Goal: Task Accomplishment & Management: Manage account settings

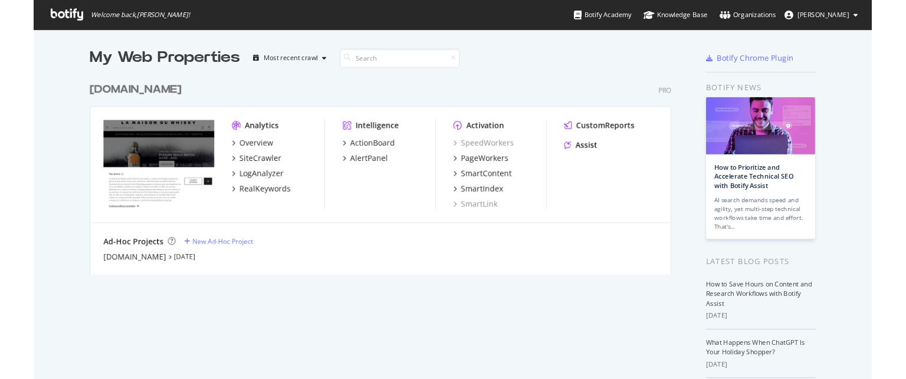
scroll to position [401, 888]
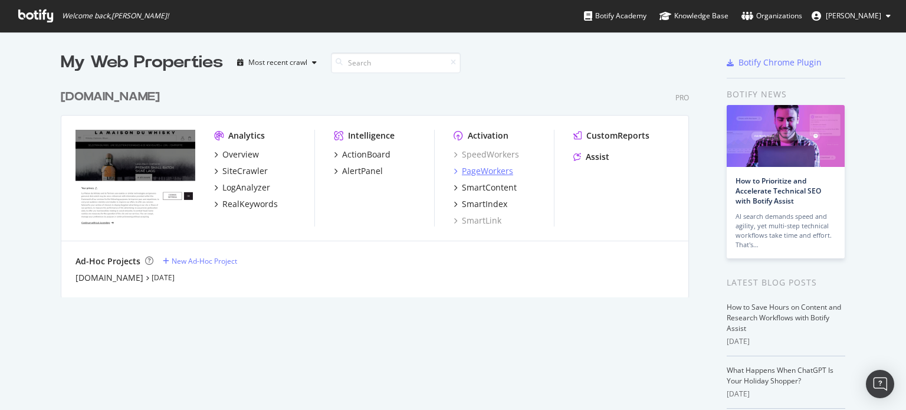
click at [473, 174] on div "PageWorkers" at bounding box center [487, 171] width 51 height 12
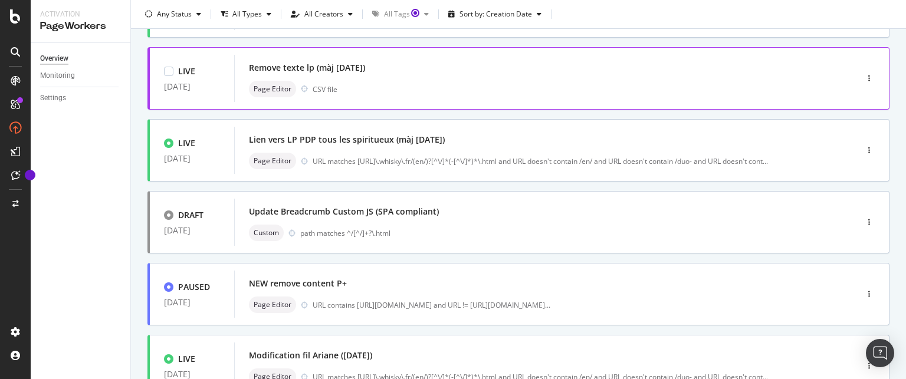
scroll to position [295, 0]
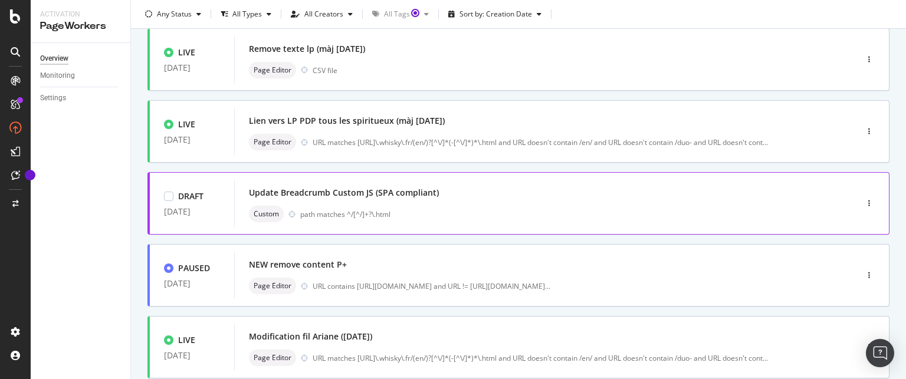
click at [302, 194] on div "Update Breadcrumb Custom JS (SPA compliant)" at bounding box center [344, 193] width 190 height 12
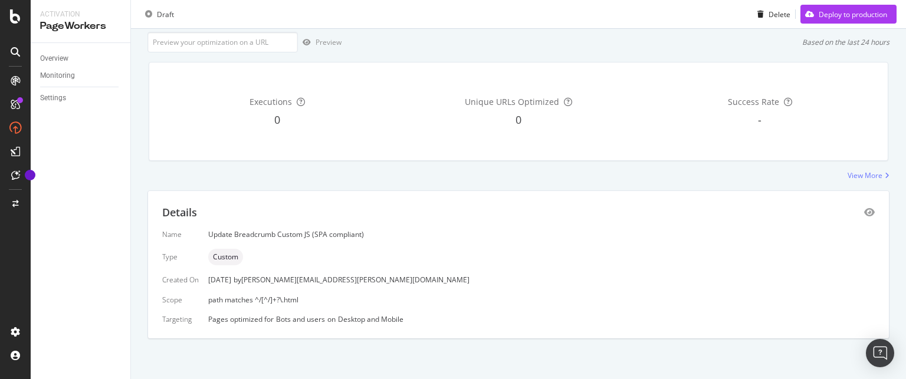
scroll to position [73, 0]
click at [864, 212] on icon "eye" at bounding box center [869, 211] width 11 height 9
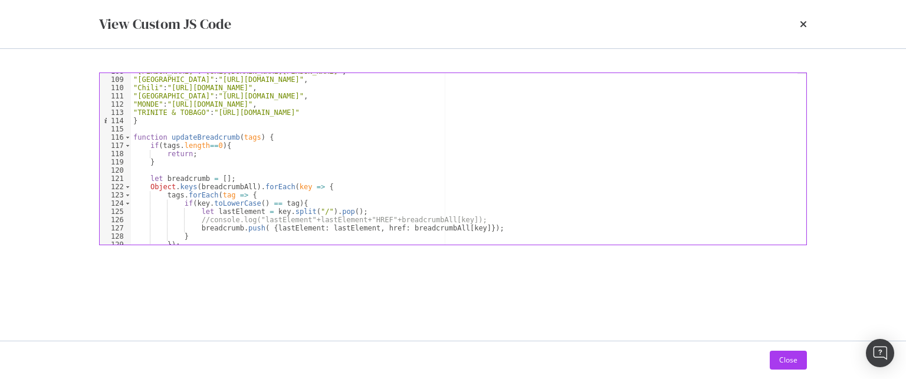
scroll to position [925, 0]
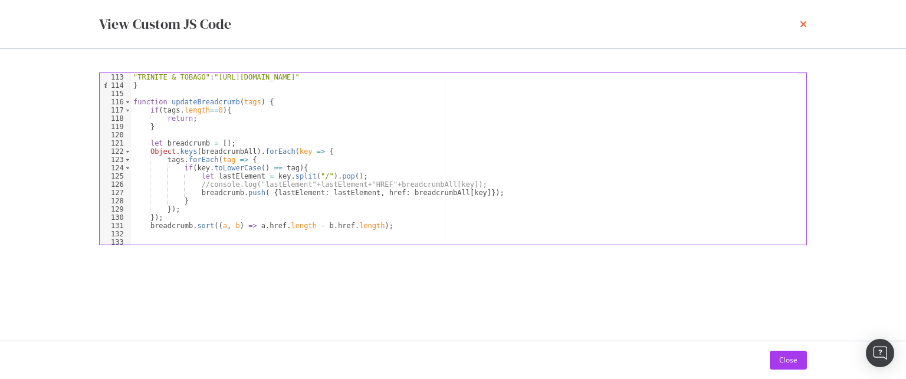
click at [804, 24] on icon "times" at bounding box center [803, 23] width 7 height 9
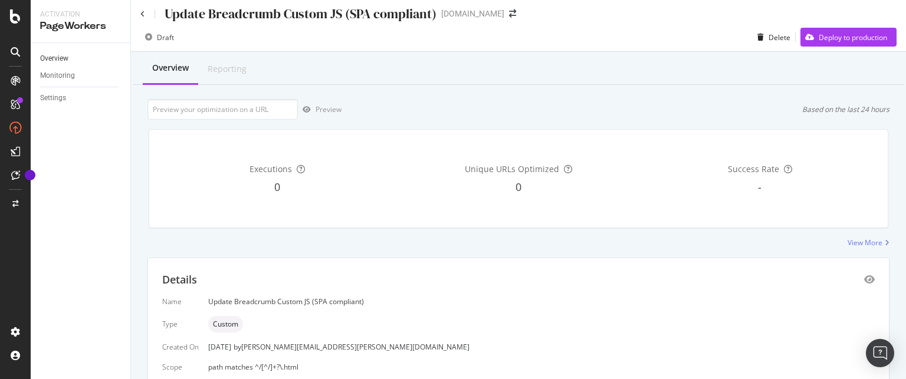
scroll to position [0, 0]
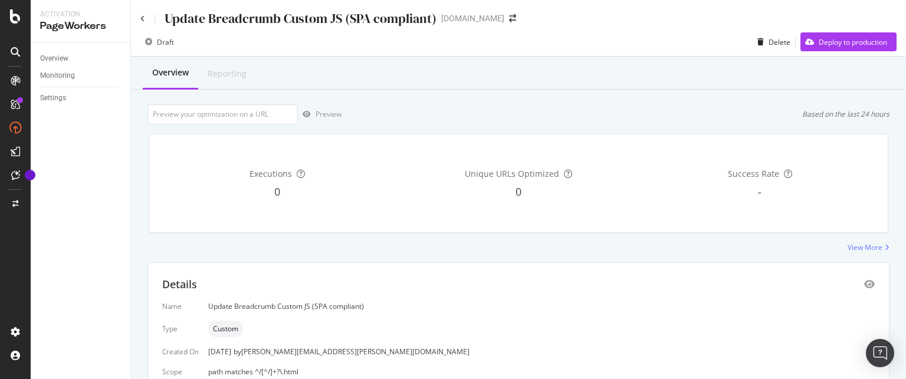
click at [11, 21] on icon at bounding box center [15, 16] width 11 height 14
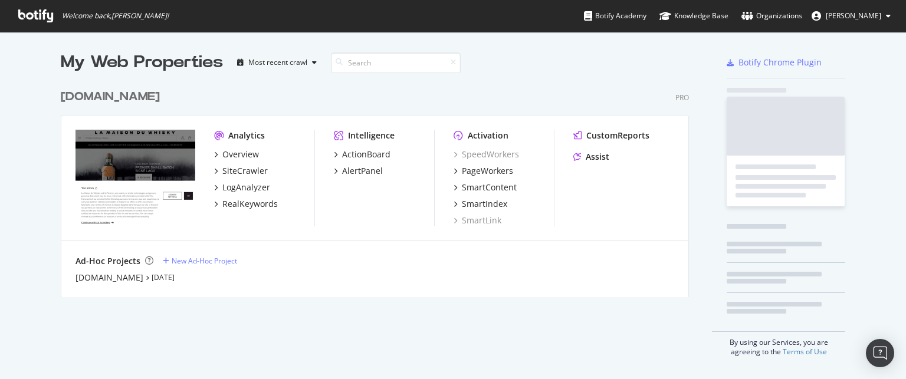
scroll to position [371, 888]
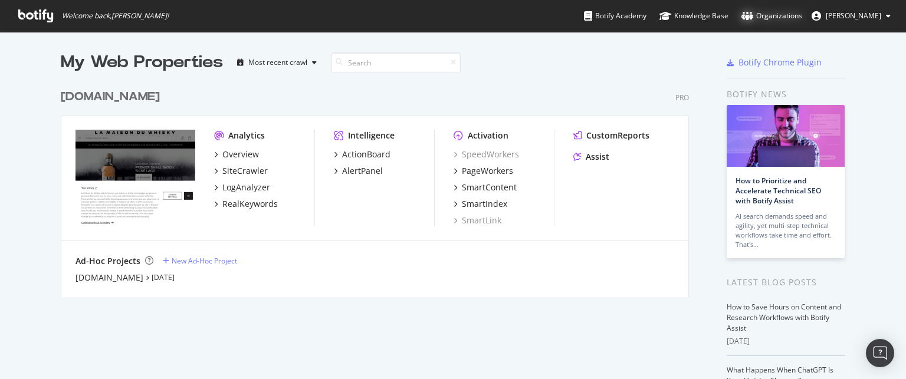
click at [759, 21] on div "Organizations" at bounding box center [772, 16] width 61 height 12
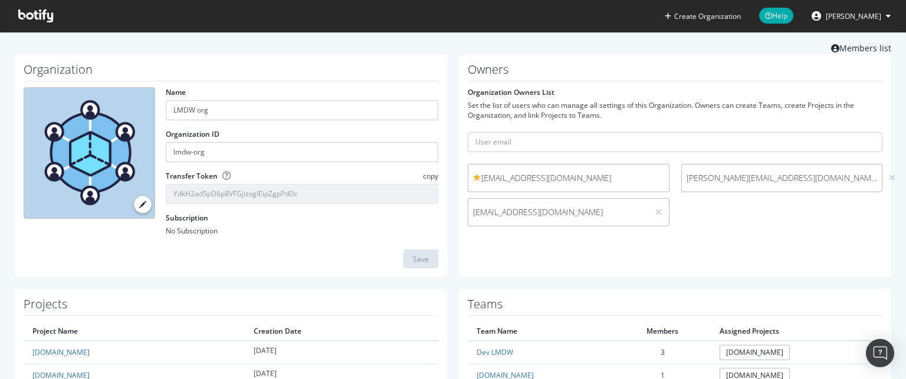
scroll to position [88, 0]
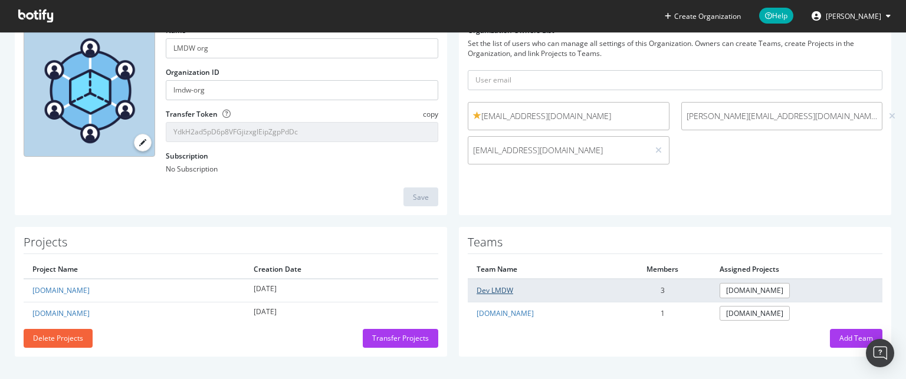
click at [486, 290] on link "Dev LMDW" at bounding box center [495, 291] width 37 height 10
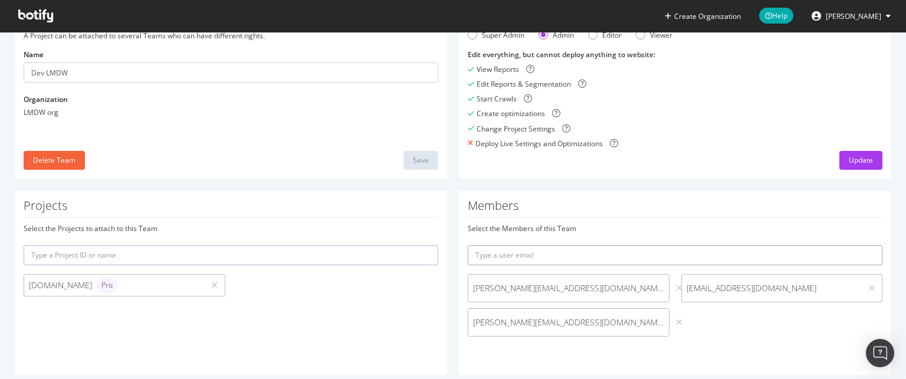
click at [503, 254] on input "text" at bounding box center [675, 255] width 415 height 20
type input "d.kane@lmdw.com"
click at [870, 257] on icon "submit" at bounding box center [874, 255] width 8 height 6
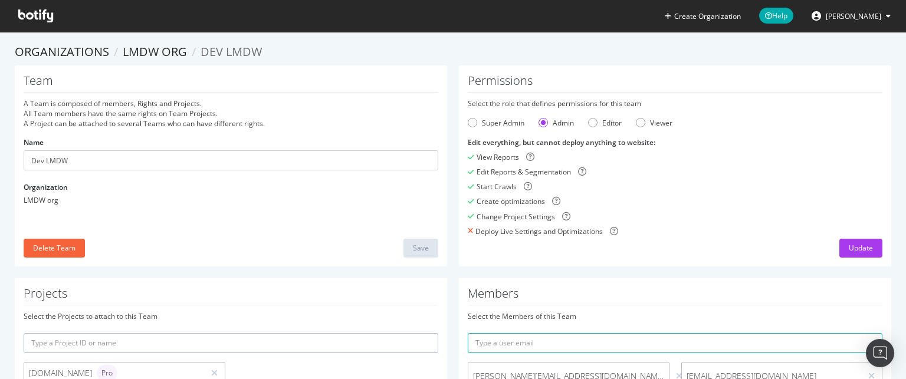
click at [24, 15] on icon at bounding box center [35, 15] width 35 height 13
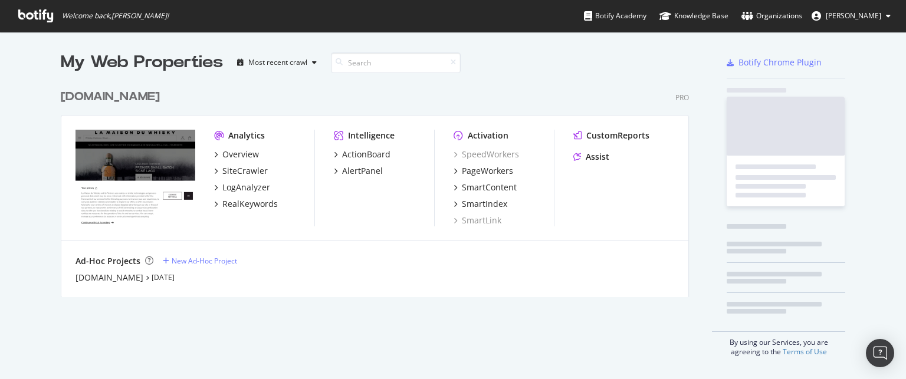
scroll to position [214, 629]
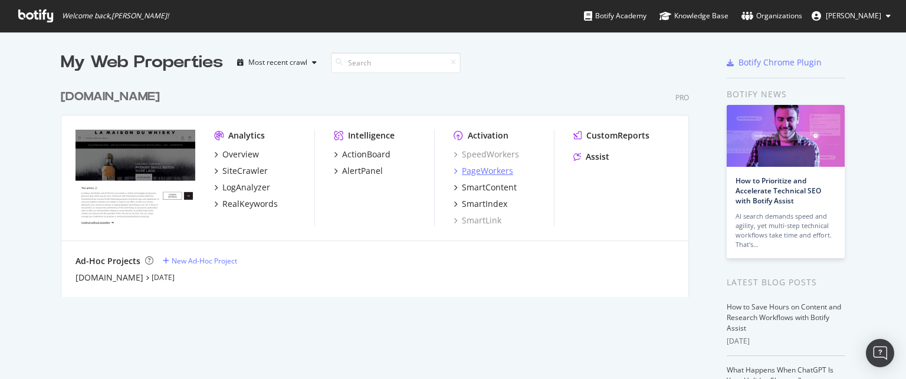
click at [496, 175] on div "PageWorkers" at bounding box center [487, 171] width 51 height 12
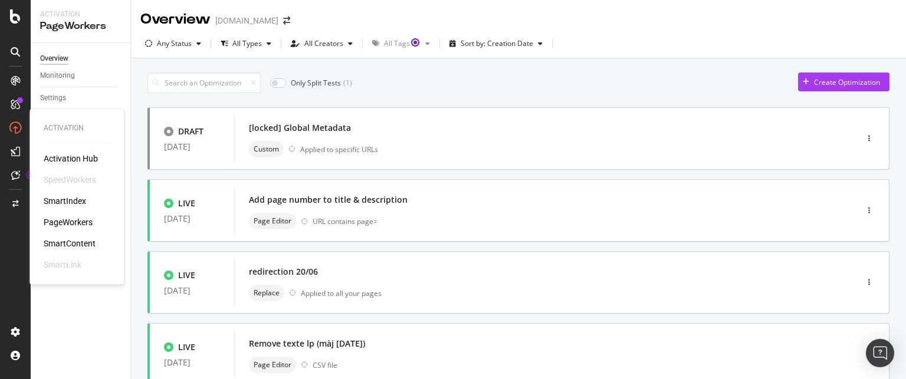
click at [61, 222] on div "PageWorkers" at bounding box center [68, 223] width 49 height 12
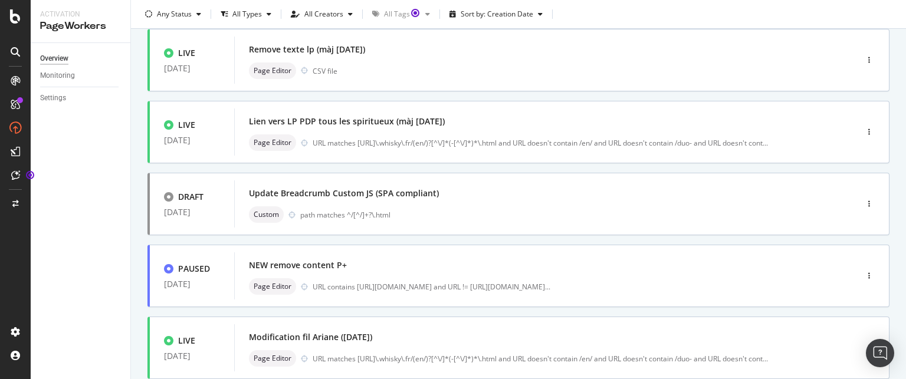
scroll to position [295, 0]
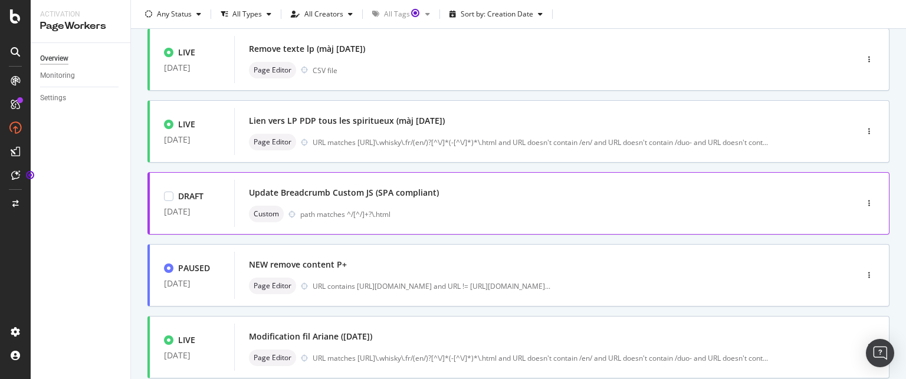
click at [303, 194] on div "Update Breadcrumb Custom JS (SPA compliant)" at bounding box center [344, 193] width 190 height 12
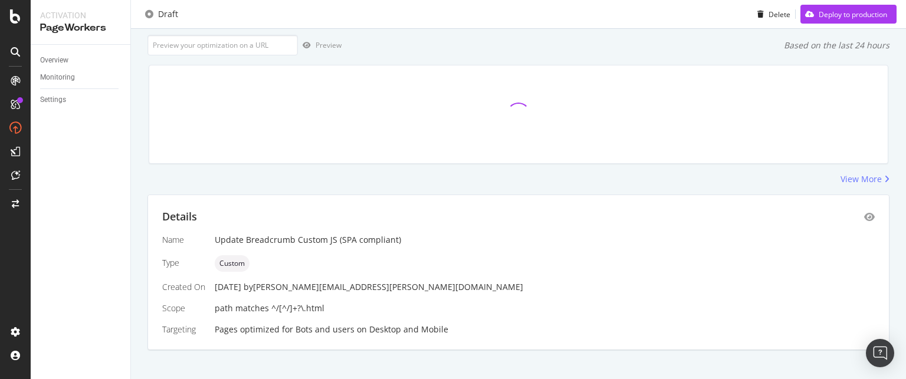
scroll to position [81, 0]
